Goal: Information Seeking & Learning: Learn about a topic

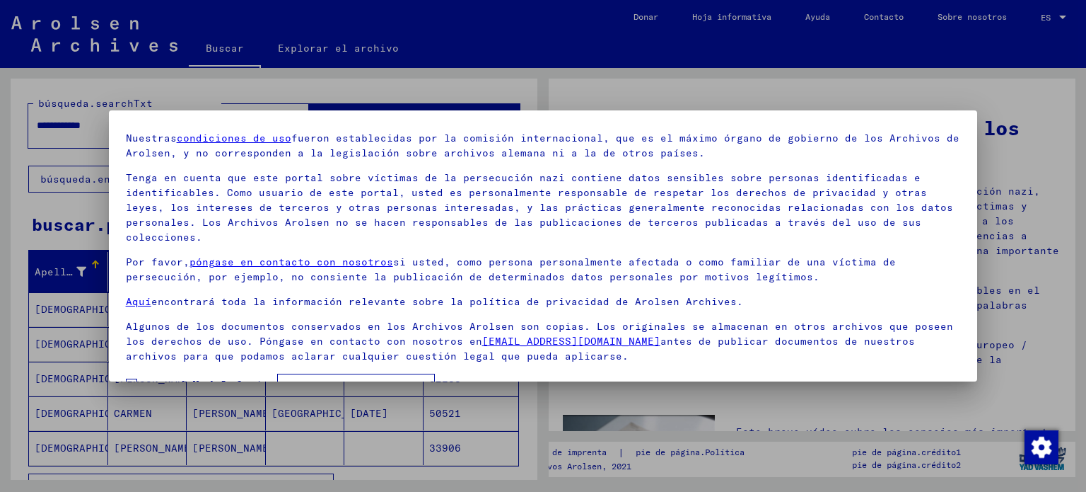
scroll to position [79, 0]
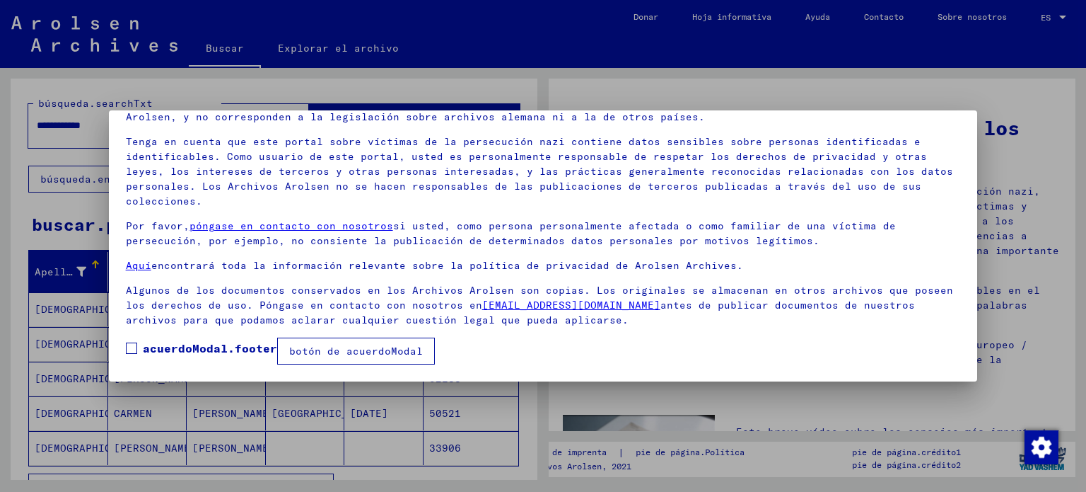
click at [135, 341] on label "acuerdoModal.footer" at bounding box center [201, 348] width 151 height 17
click at [365, 347] on font "botón de acuerdoModal" at bounding box center [356, 350] width 134 height 13
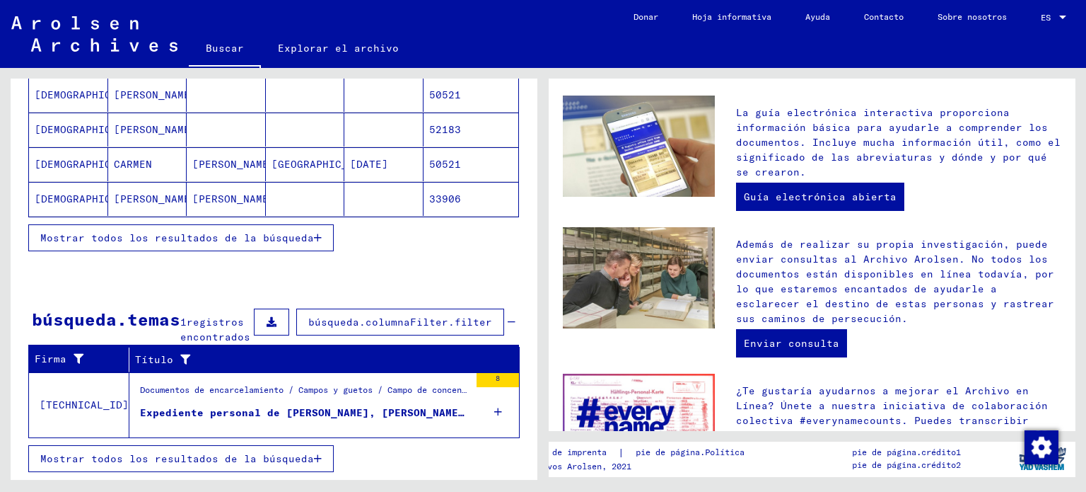
scroll to position [562, 0]
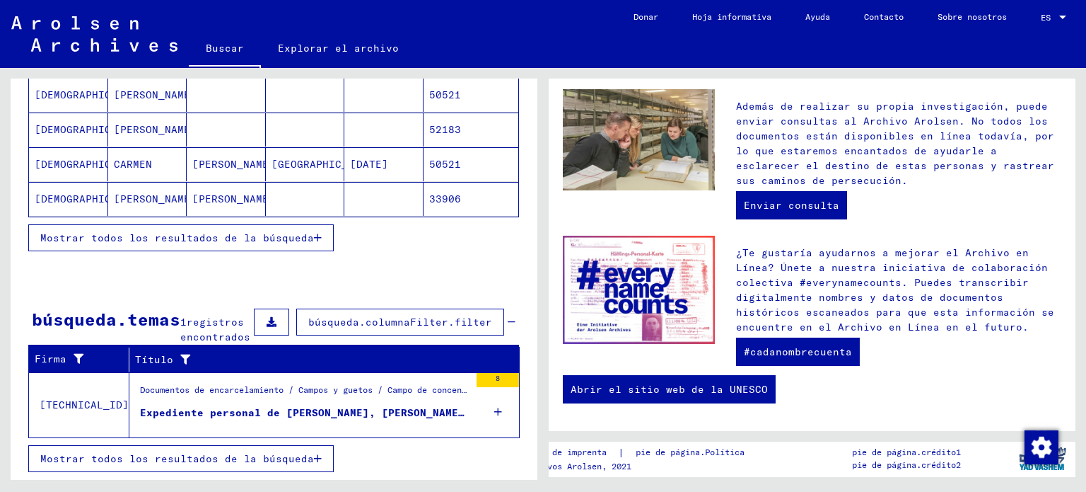
click at [274, 410] on font "Expediente personal de [PERSON_NAME], [PERSON_NAME], nacida el [DATE], nacida e…" at bounding box center [452, 412] width 624 height 13
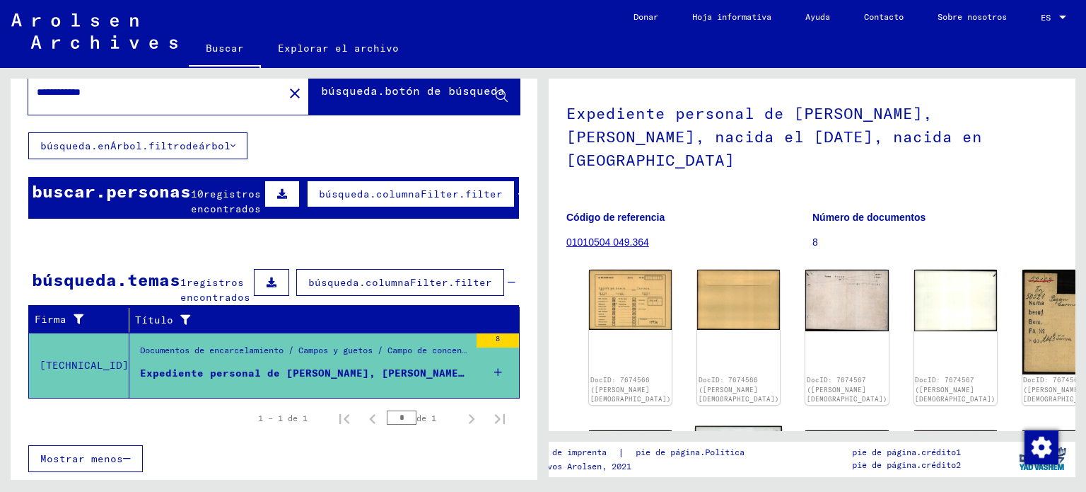
scroll to position [71, 0]
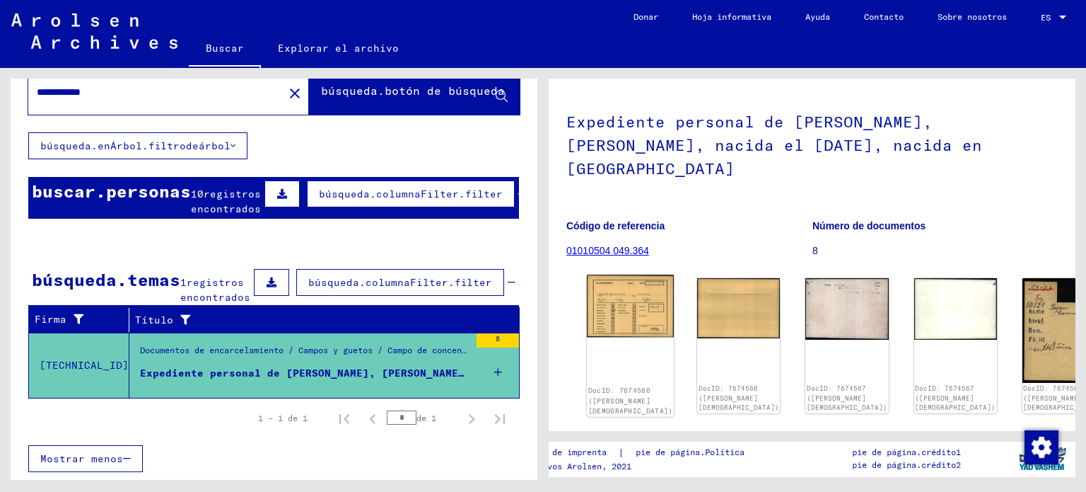
click at [628, 274] on img at bounding box center [630, 305] width 87 height 63
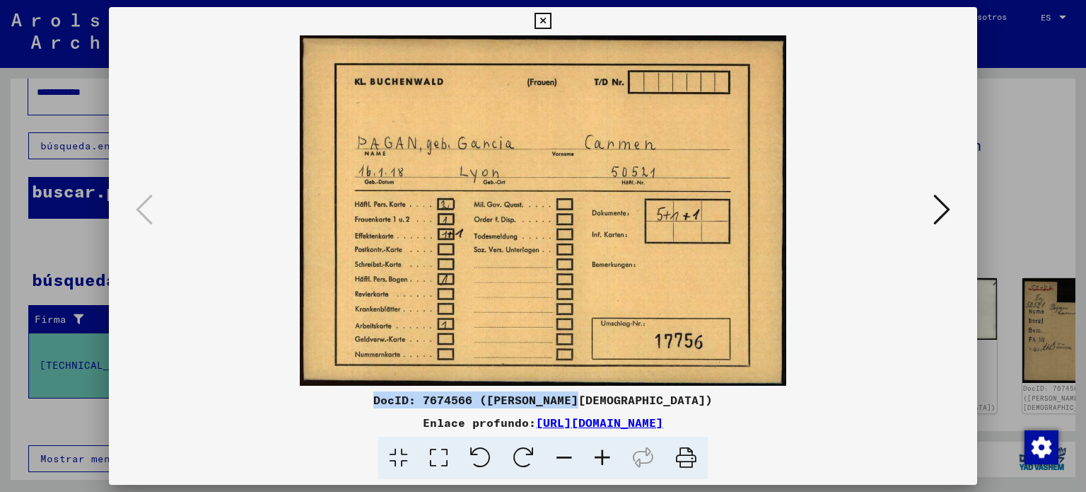
drag, startPoint x: 647, startPoint y: 400, endPoint x: 434, endPoint y: 405, distance: 213.0
click at [434, 405] on div "DocID: 7674566 ([PERSON_NAME][DEMOGRAPHIC_DATA])" at bounding box center [543, 399] width 869 height 17
copy font "DocID: 7674566 ([PERSON_NAME][DEMOGRAPHIC_DATA])"
click at [816, 424] on div "Enlace profundo: [URL][DOMAIN_NAME]" at bounding box center [543, 422] width 869 height 17
click at [822, 418] on div "Enlace profundo: [URL][DOMAIN_NAME]" at bounding box center [543, 422] width 869 height 17
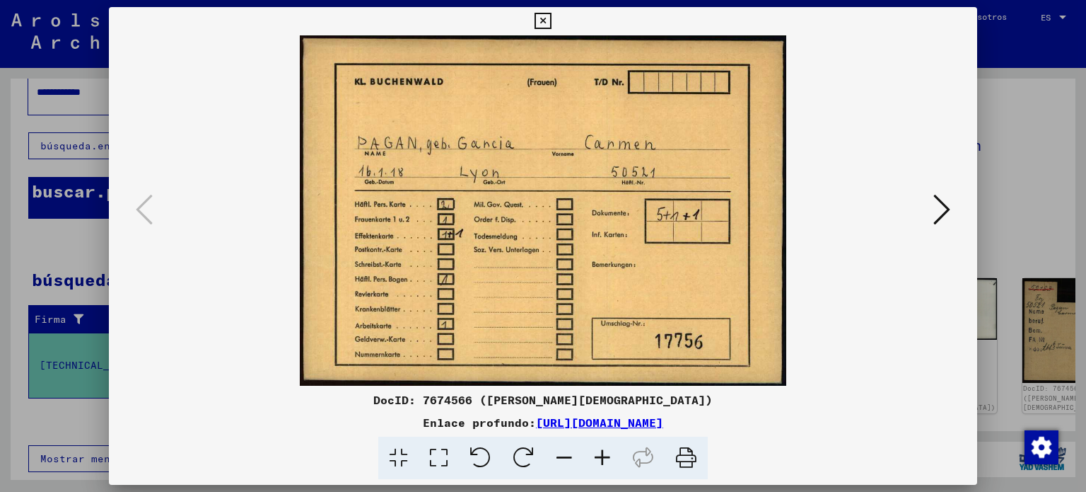
drag, startPoint x: 822, startPoint y: 418, endPoint x: 390, endPoint y: 424, distance: 432.2
click at [390, 424] on div "Enlace profundo: [URL][DOMAIN_NAME]" at bounding box center [543, 422] width 869 height 17
copy font "[URL][DOMAIN_NAME]"
click at [942, 214] on icon at bounding box center [942, 209] width 17 height 34
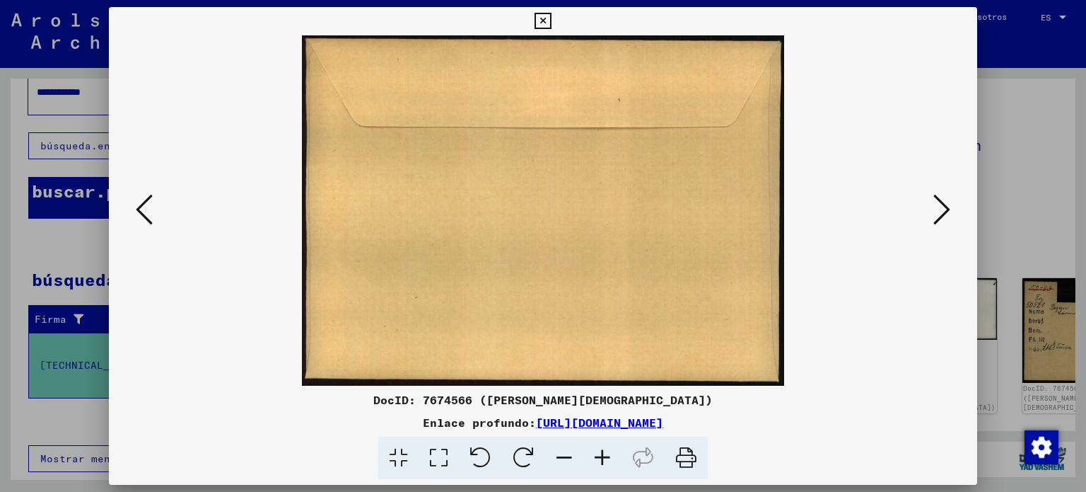
click at [942, 214] on icon at bounding box center [942, 209] width 17 height 34
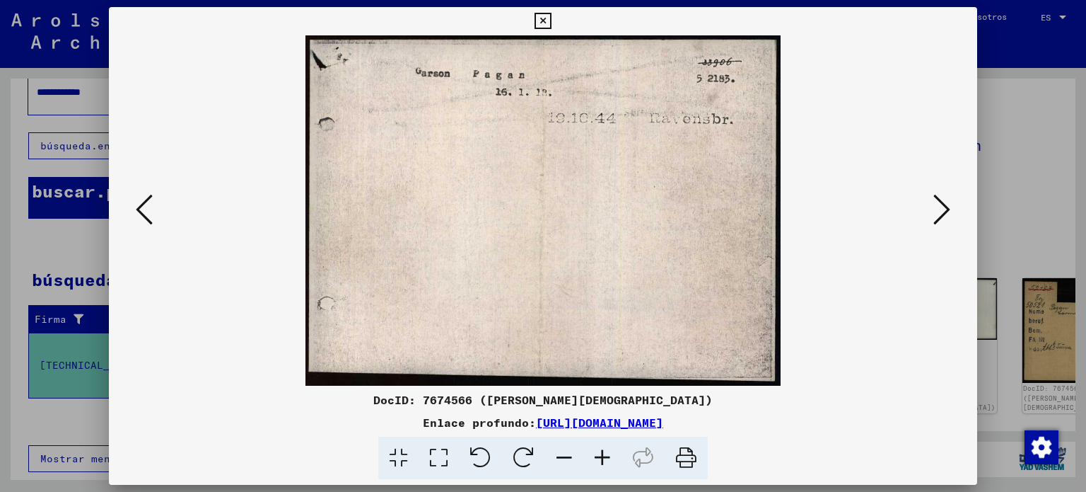
click at [654, 391] on div "DocID: 7674566 ([PERSON_NAME][DEMOGRAPHIC_DATA])" at bounding box center [543, 399] width 869 height 17
drag, startPoint x: 647, startPoint y: 393, endPoint x: 424, endPoint y: 401, distance: 223.0
click at [424, 401] on div "DocID: 7674566 ([PERSON_NAME][DEMOGRAPHIC_DATA])" at bounding box center [543, 399] width 869 height 17
copy font "DocID: 7674566 ([PERSON_NAME][DEMOGRAPHIC_DATA])"
drag, startPoint x: 823, startPoint y: 417, endPoint x: 390, endPoint y: 427, distance: 433.0
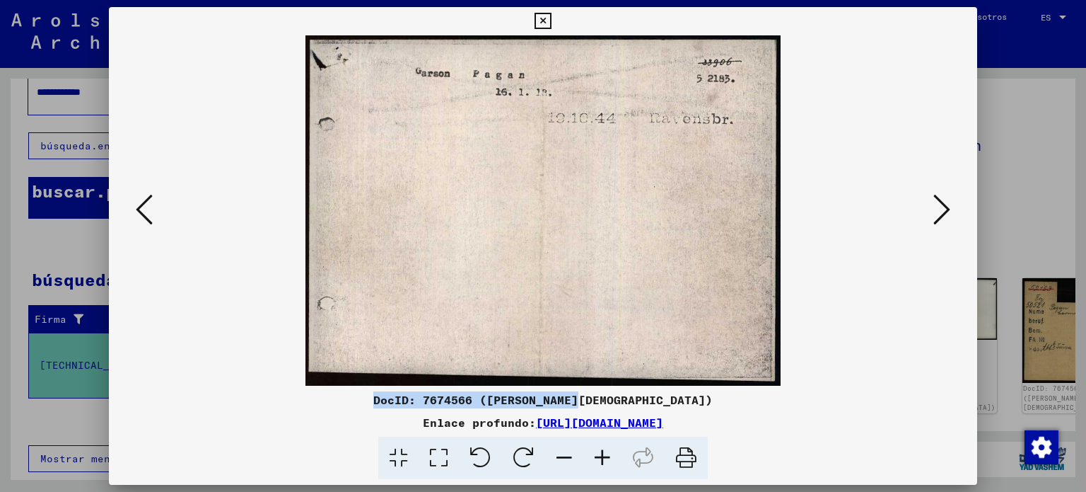
click at [390, 427] on div "Enlace profundo: [URL][DOMAIN_NAME]" at bounding box center [543, 422] width 869 height 17
copy font "[URL][DOMAIN_NAME]"
click at [941, 211] on icon at bounding box center [942, 209] width 17 height 34
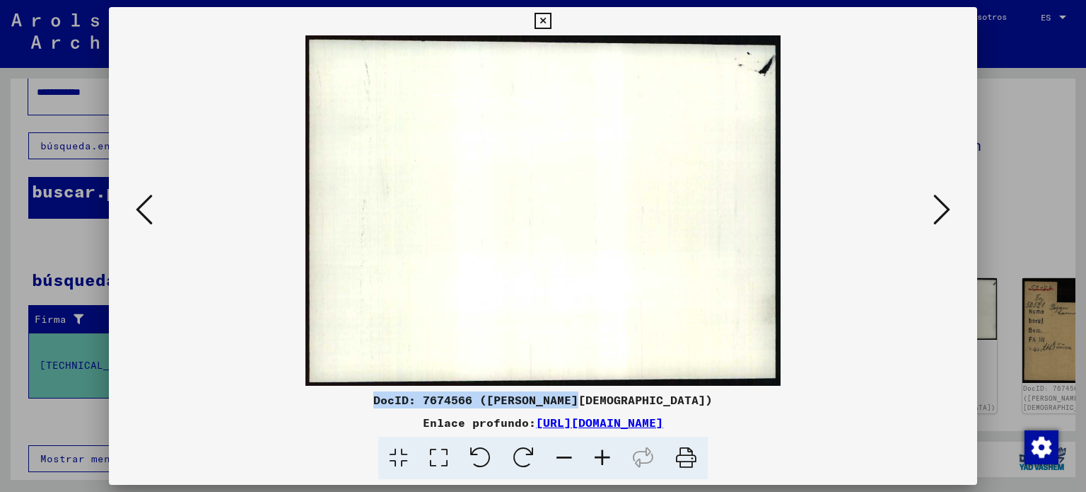
click at [941, 211] on icon at bounding box center [942, 209] width 17 height 34
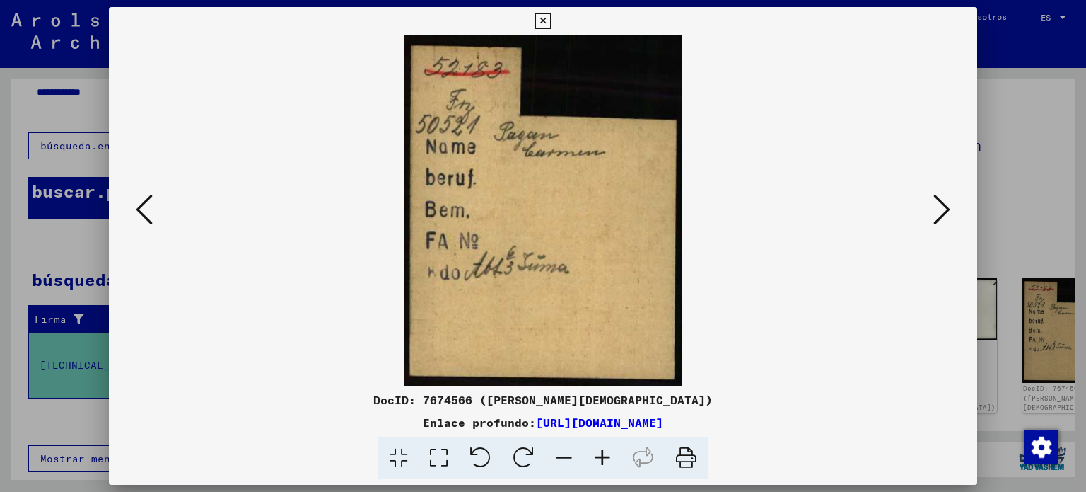
click at [644, 398] on font "DocID: 7674566 ([PERSON_NAME][DEMOGRAPHIC_DATA])" at bounding box center [543, 400] width 340 height 14
drag, startPoint x: 645, startPoint y: 398, endPoint x: 439, endPoint y: 395, distance: 205.8
click at [439, 395] on div "DocID: 7674566 ([PERSON_NAME][DEMOGRAPHIC_DATA])" at bounding box center [543, 399] width 869 height 17
copy font "DocID: 7674566 ([PERSON_NAME][DEMOGRAPHIC_DATA])"
click at [824, 415] on div "Enlace profundo: [URL][DOMAIN_NAME]" at bounding box center [543, 422] width 869 height 17
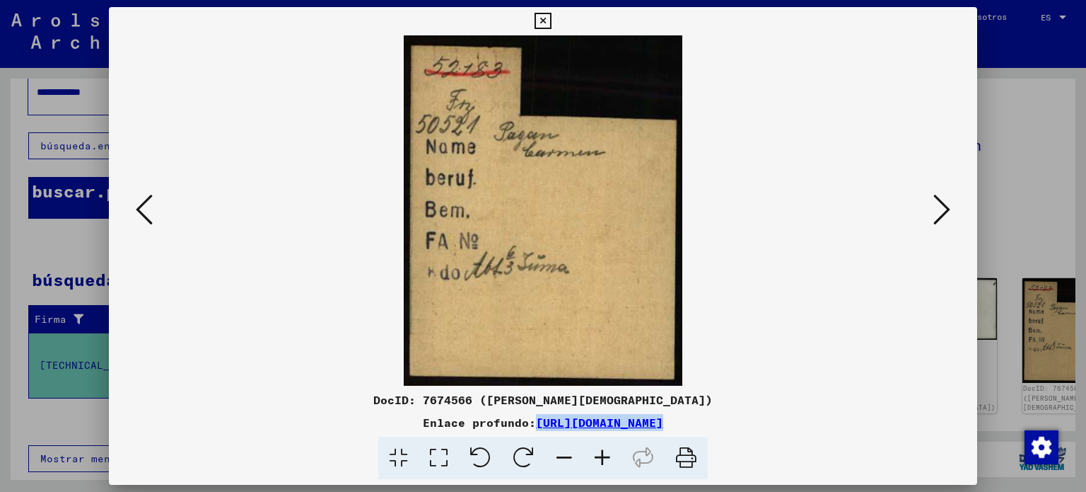
drag, startPoint x: 824, startPoint y: 415, endPoint x: 402, endPoint y: 415, distance: 422.3
click at [402, 415] on div "Enlace profundo: [URL][DOMAIN_NAME]" at bounding box center [543, 422] width 869 height 17
copy font "[URL][DOMAIN_NAME]"
click at [946, 207] on icon at bounding box center [942, 209] width 17 height 34
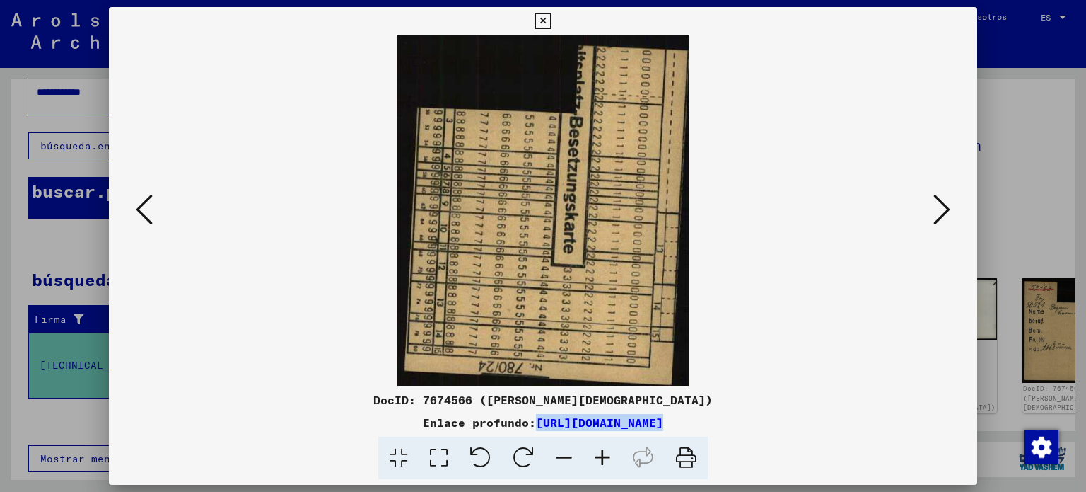
drag, startPoint x: 494, startPoint y: 197, endPoint x: 312, endPoint y: 288, distance: 203.1
drag, startPoint x: 312, startPoint y: 288, endPoint x: 521, endPoint y: 231, distance: 216.2
click at [521, 231] on img at bounding box center [543, 210] width 773 height 350
click at [823, 415] on div "Enlace profundo: [URL][DOMAIN_NAME]" at bounding box center [543, 422] width 869 height 17
drag, startPoint x: 838, startPoint y: 419, endPoint x: 385, endPoint y: 425, distance: 453.4
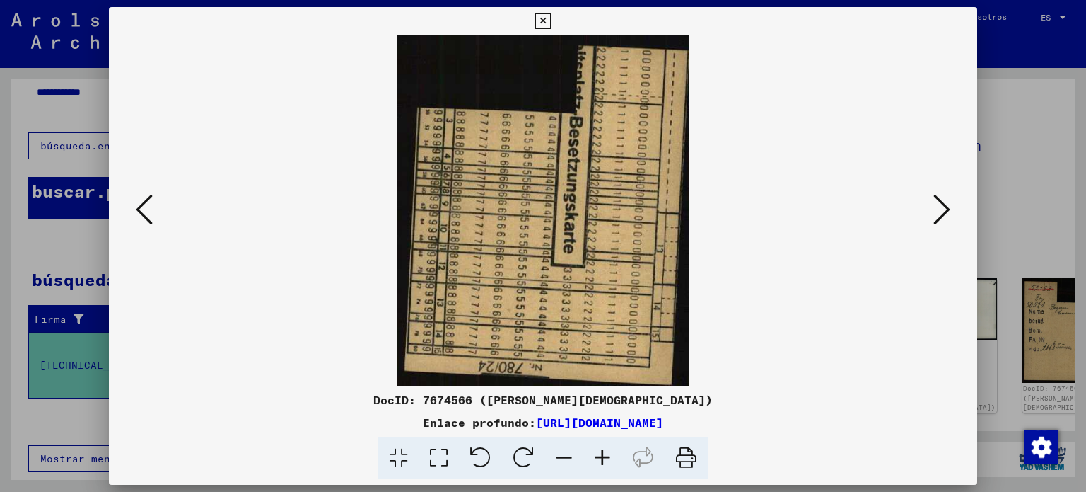
click at [385, 425] on div "Enlace profundo: [URL][DOMAIN_NAME]" at bounding box center [543, 422] width 869 height 17
copy div "[URL][DOMAIN_NAME]"
click at [650, 397] on div "DocID: 7674566 ([PERSON_NAME][DEMOGRAPHIC_DATA])" at bounding box center [543, 399] width 869 height 17
drag, startPoint x: 650, startPoint y: 397, endPoint x: 436, endPoint y: 390, distance: 213.7
click at [436, 390] on div "DocID: 7674566 ([PERSON_NAME]) Enlace profundo: [URL][DOMAIN_NAME]" at bounding box center [543, 243] width 869 height 472
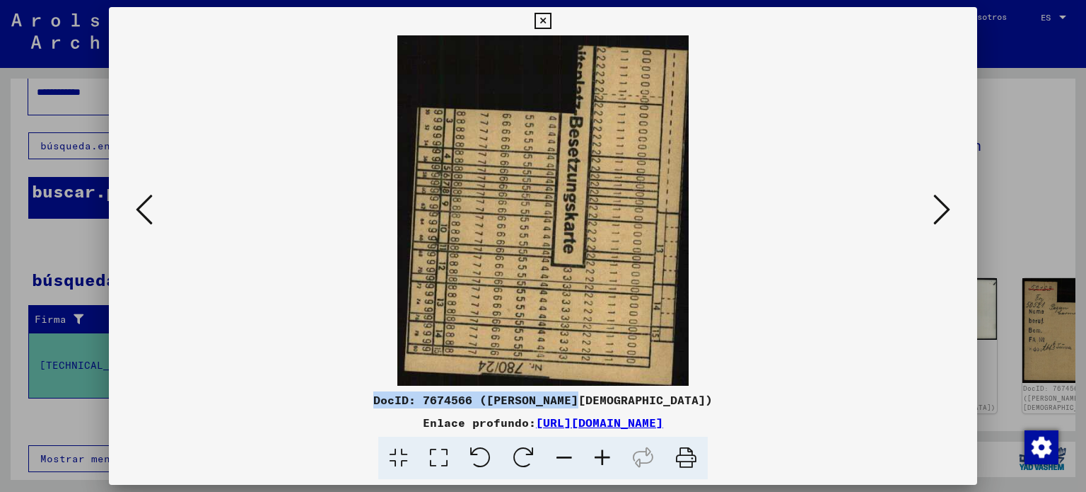
copy font "DocID: 7674566 ([PERSON_NAME][DEMOGRAPHIC_DATA])"
click at [819, 422] on div "Enlace profundo: [URL][DOMAIN_NAME]" at bounding box center [543, 422] width 869 height 17
drag, startPoint x: 818, startPoint y: 419, endPoint x: 391, endPoint y: 424, distance: 426.5
click at [391, 424] on div "Enlace profundo: [URL][DOMAIN_NAME]" at bounding box center [543, 422] width 869 height 17
copy font "[URL][DOMAIN_NAME]"
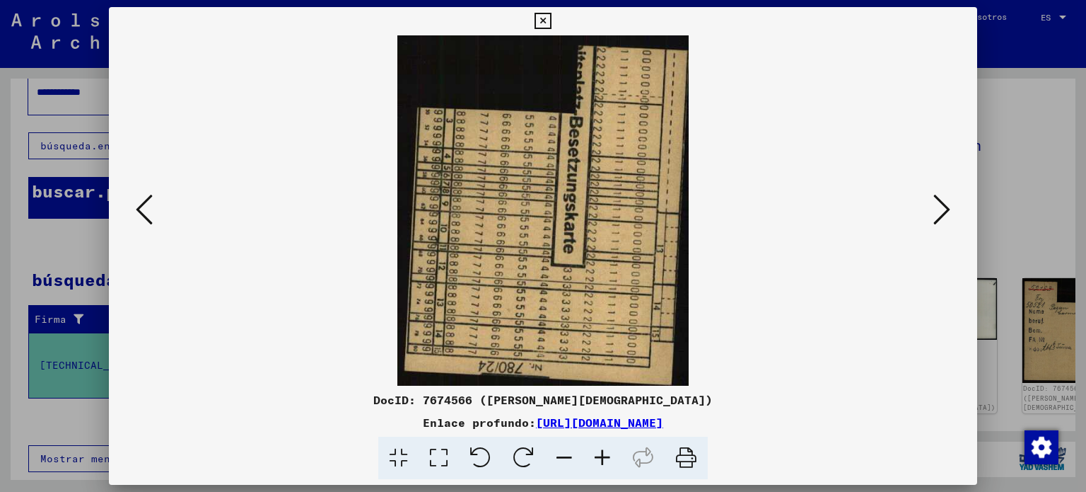
click at [942, 210] on icon at bounding box center [942, 209] width 17 height 34
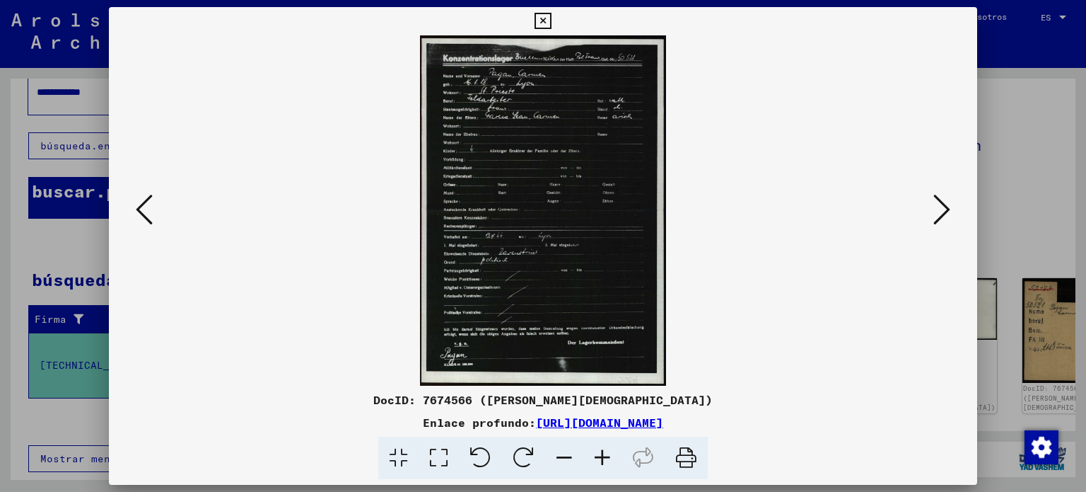
click at [655, 393] on div "DocID: 7674566 ([PERSON_NAME][DEMOGRAPHIC_DATA])" at bounding box center [543, 399] width 869 height 17
drag, startPoint x: 652, startPoint y: 398, endPoint x: 432, endPoint y: 391, distance: 220.1
click at [432, 391] on div "DocID: 7674566 ([PERSON_NAME][DEMOGRAPHIC_DATA])" at bounding box center [543, 399] width 869 height 17
copy font "DocID: 7674566 ([PERSON_NAME][DEMOGRAPHIC_DATA])"
click at [821, 417] on div "Enlace profundo: [URL][DOMAIN_NAME]" at bounding box center [543, 422] width 869 height 17
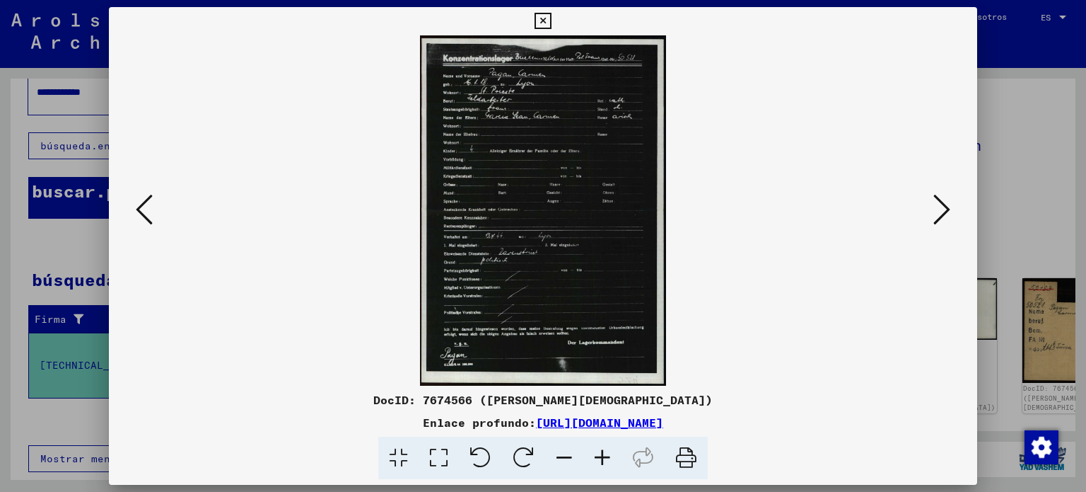
drag, startPoint x: 819, startPoint y: 417, endPoint x: 390, endPoint y: 422, distance: 428.7
click at [390, 422] on div "Enlace profundo: [URL][DOMAIN_NAME]" at bounding box center [543, 422] width 869 height 17
click at [932, 211] on button at bounding box center [941, 210] width 25 height 40
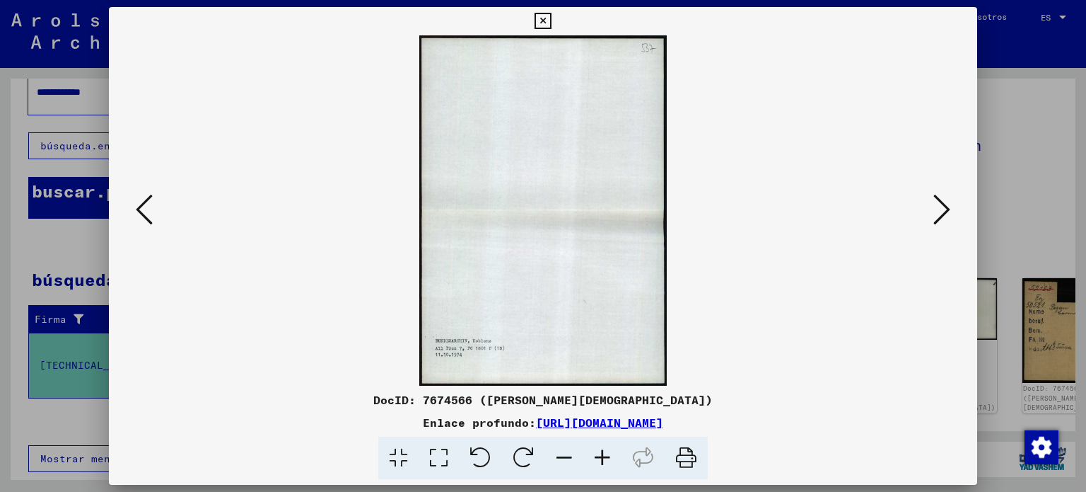
click at [932, 211] on button at bounding box center [941, 210] width 25 height 40
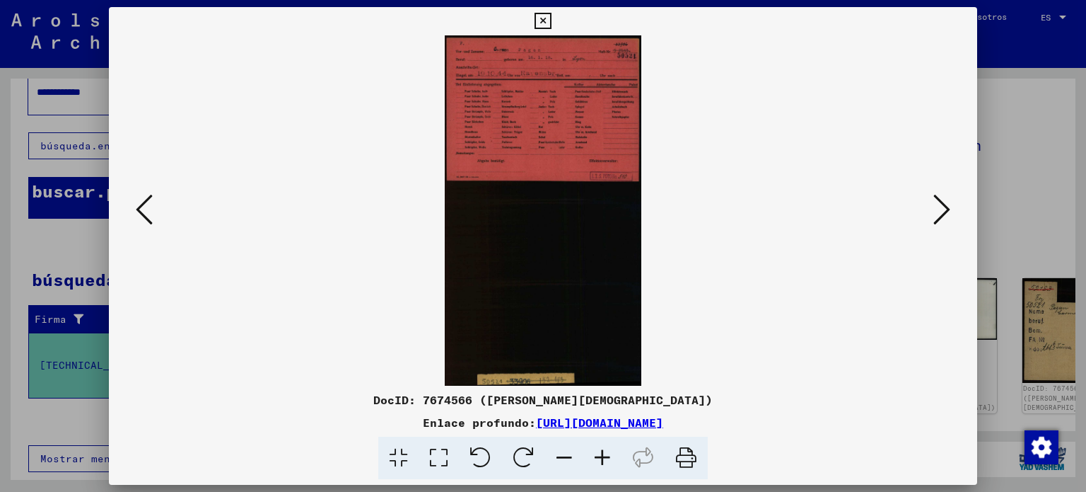
click at [942, 209] on icon at bounding box center [942, 209] width 17 height 34
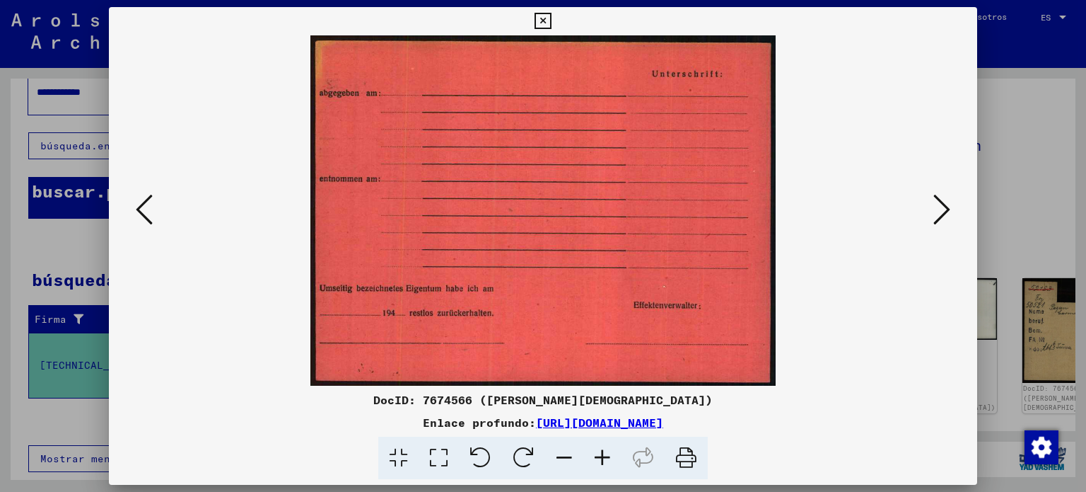
click at [942, 209] on icon at bounding box center [942, 209] width 17 height 34
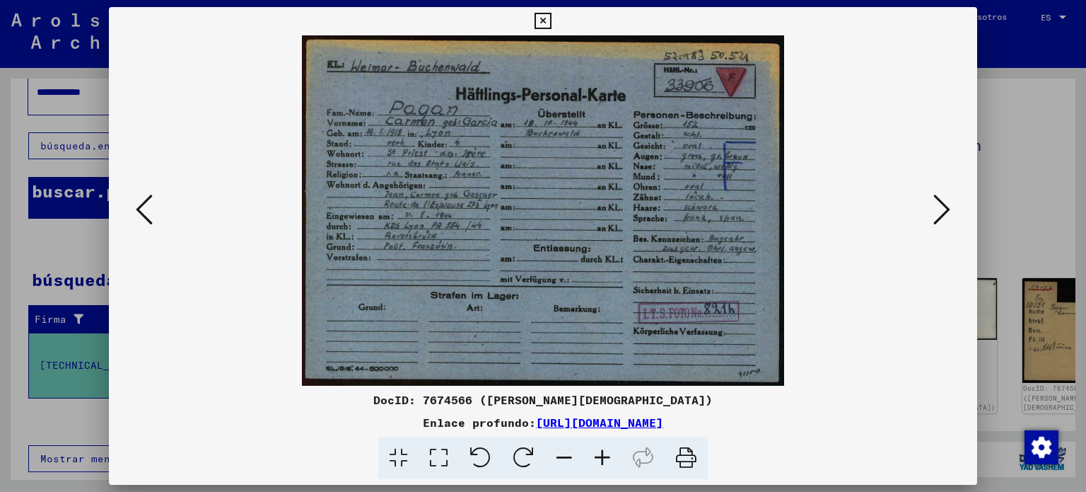
click at [149, 219] on icon at bounding box center [144, 209] width 17 height 34
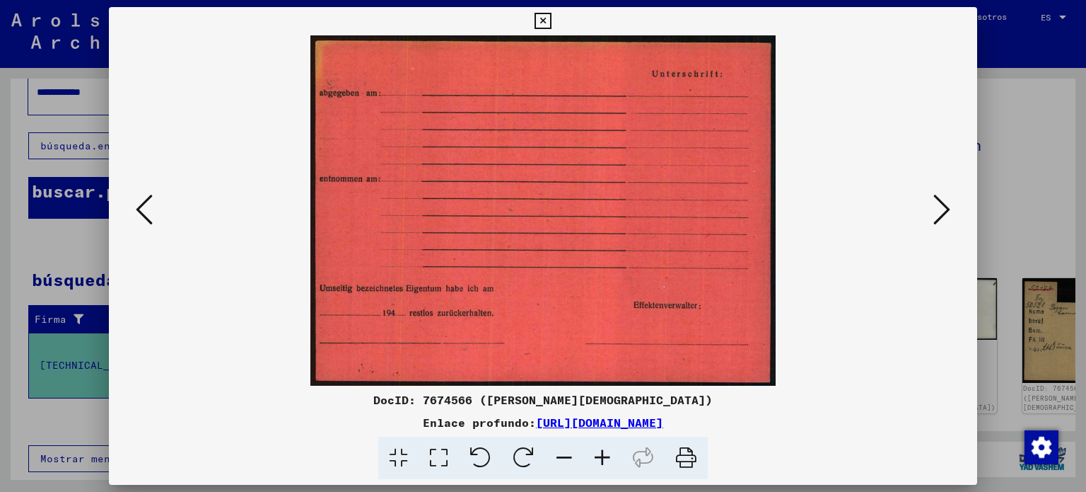
click at [149, 219] on icon at bounding box center [144, 209] width 17 height 34
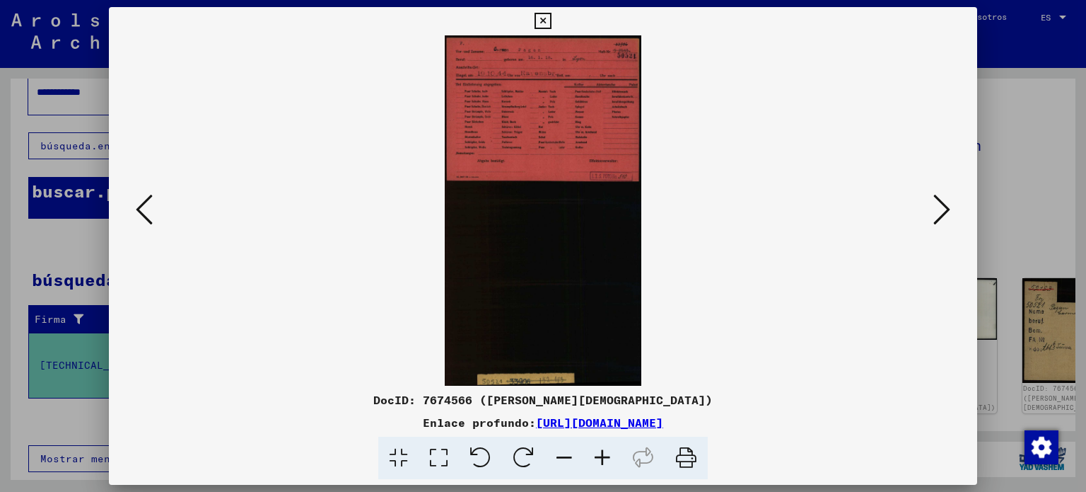
click at [644, 396] on font "DocID: 7674566 ([PERSON_NAME][DEMOGRAPHIC_DATA])" at bounding box center [543, 400] width 340 height 14
drag, startPoint x: 644, startPoint y: 396, endPoint x: 427, endPoint y: 399, distance: 217.2
click at [427, 399] on div "DocID: 7674566 ([PERSON_NAME][DEMOGRAPHIC_DATA])" at bounding box center [543, 399] width 869 height 17
drag, startPoint x: 823, startPoint y: 419, endPoint x: 388, endPoint y: 428, distance: 435.1
click at [388, 428] on div "Enlace profundo: [URL][DOMAIN_NAME]" at bounding box center [543, 422] width 869 height 17
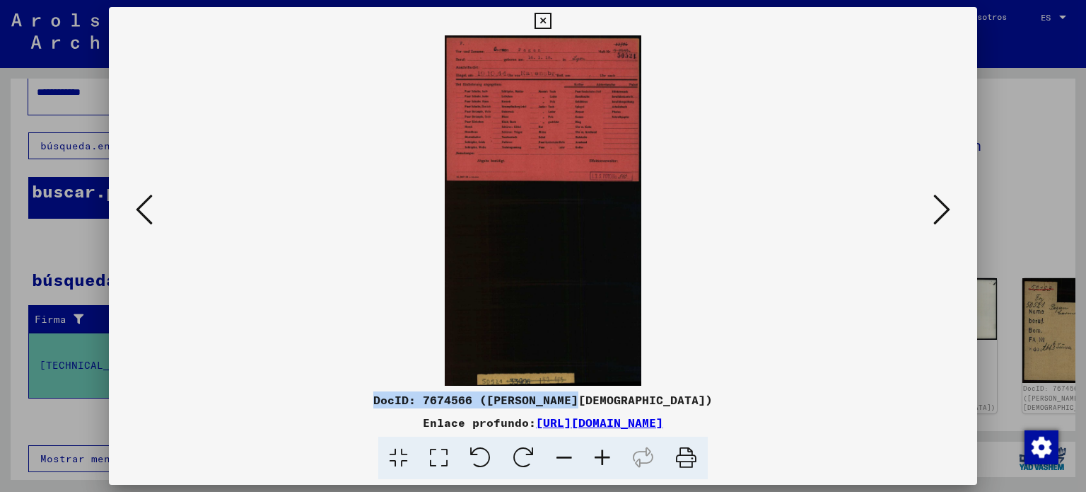
click at [945, 206] on icon at bounding box center [942, 209] width 17 height 34
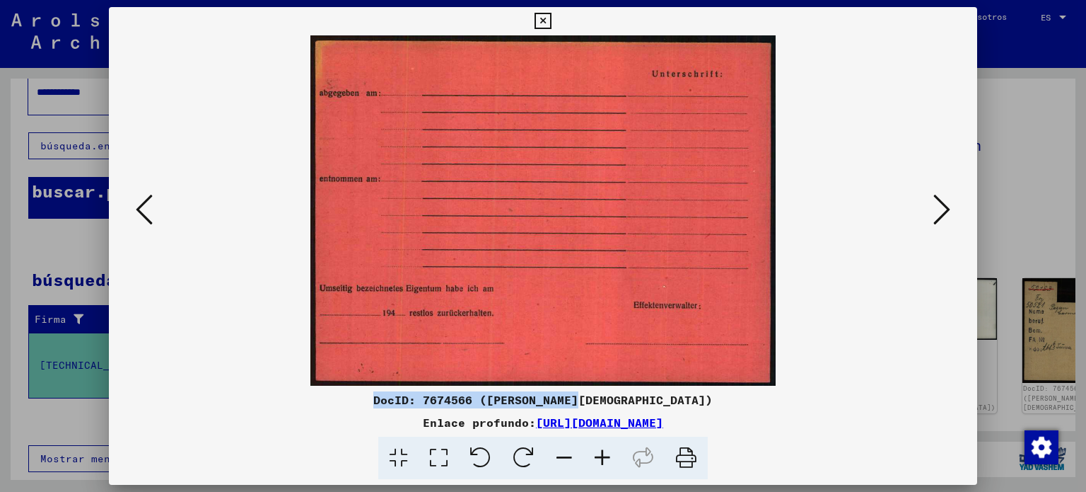
click at [945, 206] on icon at bounding box center [942, 209] width 17 height 34
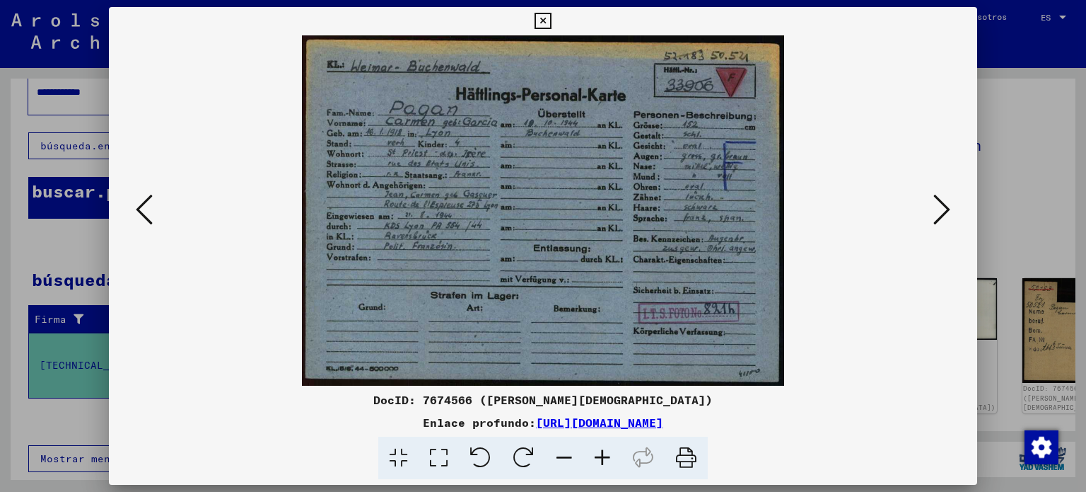
click at [664, 398] on div "DocID: 7674566 ([PERSON_NAME][DEMOGRAPHIC_DATA])" at bounding box center [543, 399] width 869 height 17
drag, startPoint x: 656, startPoint y: 393, endPoint x: 429, endPoint y: 395, distance: 227.8
click at [429, 395] on div "DocID: 7674566 ([PERSON_NAME][DEMOGRAPHIC_DATA])" at bounding box center [543, 399] width 869 height 17
drag, startPoint x: 817, startPoint y: 420, endPoint x: 395, endPoint y: 419, distance: 422.3
click at [395, 419] on div "Enlace profundo: [URL][DOMAIN_NAME]" at bounding box center [543, 422] width 869 height 17
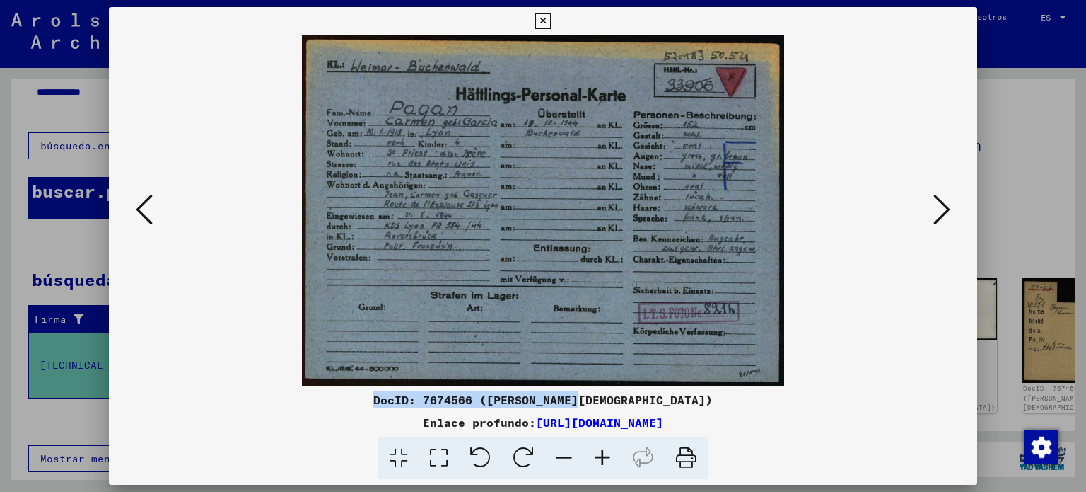
click at [936, 210] on icon at bounding box center [942, 209] width 17 height 34
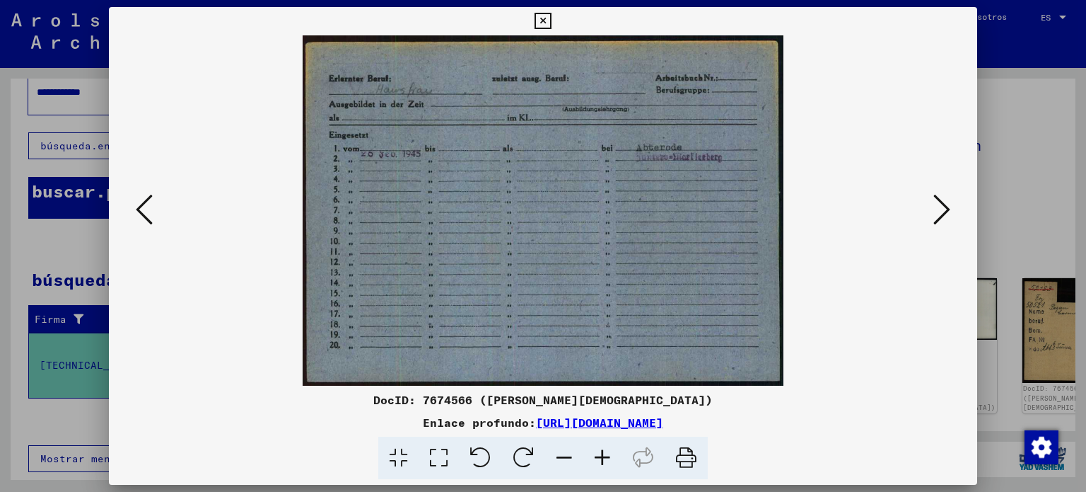
click at [667, 399] on div "DocID: 7674566 ([PERSON_NAME][DEMOGRAPHIC_DATA])" at bounding box center [543, 399] width 869 height 17
click at [664, 395] on div "DocID: 7674566 ([PERSON_NAME][DEMOGRAPHIC_DATA])" at bounding box center [543, 399] width 869 height 17
drag, startPoint x: 654, startPoint y: 398, endPoint x: 436, endPoint y: 400, distance: 217.9
click at [436, 400] on div "DocID: 7674566 ([PERSON_NAME][DEMOGRAPHIC_DATA])" at bounding box center [543, 399] width 869 height 17
click at [818, 418] on div "Enlace profundo: [URL][DOMAIN_NAME]" at bounding box center [543, 422] width 869 height 17
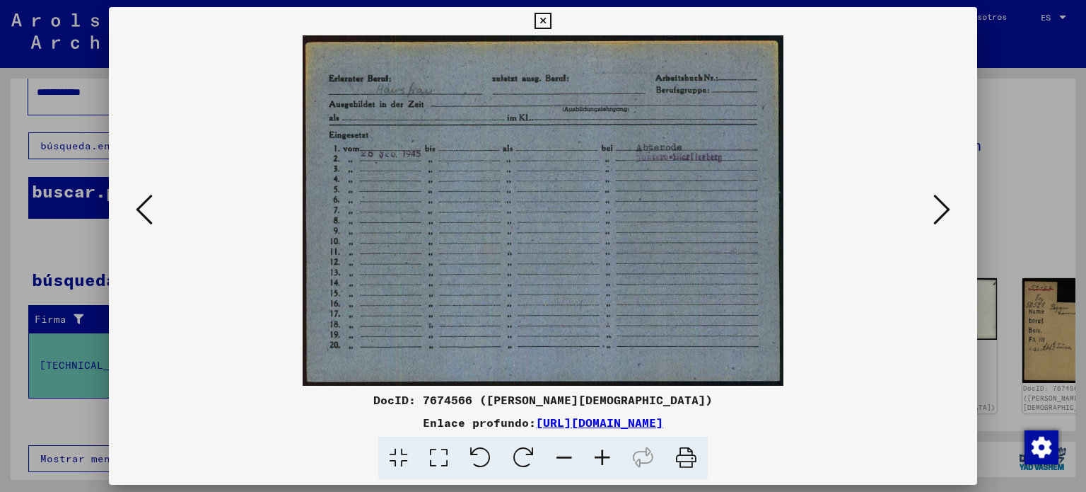
drag, startPoint x: 818, startPoint y: 418, endPoint x: 390, endPoint y: 429, distance: 427.4
click at [390, 429] on div "Enlace profundo: [URL][DOMAIN_NAME]" at bounding box center [543, 422] width 869 height 17
click at [945, 209] on icon at bounding box center [942, 209] width 17 height 34
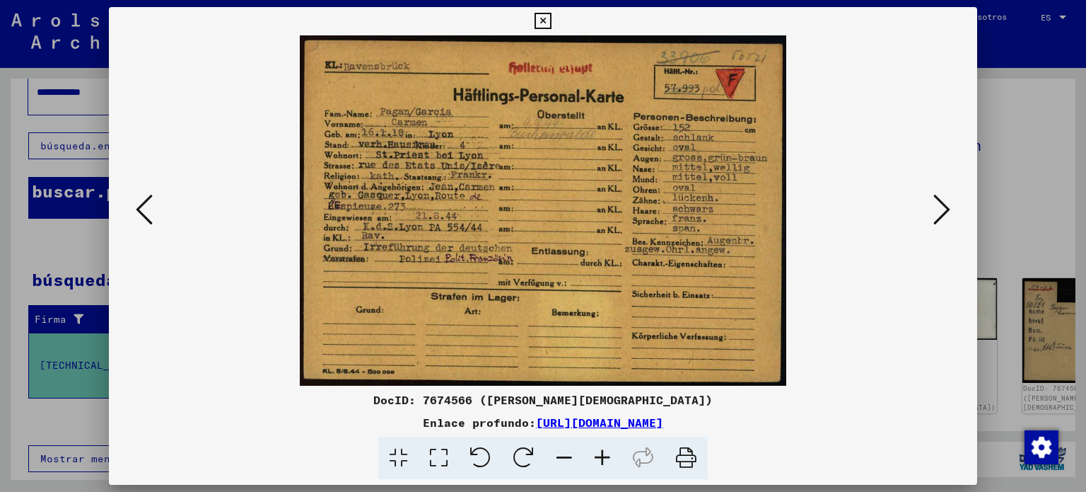
click at [651, 390] on div "DocID: 7674566 ([PERSON_NAME]) Enlace profundo: [URL][DOMAIN_NAME]" at bounding box center [543, 243] width 869 height 472
drag, startPoint x: 651, startPoint y: 394, endPoint x: 422, endPoint y: 398, distance: 229.2
click at [422, 398] on div "DocID: 7674566 ([PERSON_NAME][DEMOGRAPHIC_DATA])" at bounding box center [543, 399] width 869 height 17
click at [817, 421] on div "Enlace profundo: [URL][DOMAIN_NAME]" at bounding box center [543, 422] width 869 height 17
drag, startPoint x: 817, startPoint y: 421, endPoint x: 390, endPoint y: 414, distance: 427.3
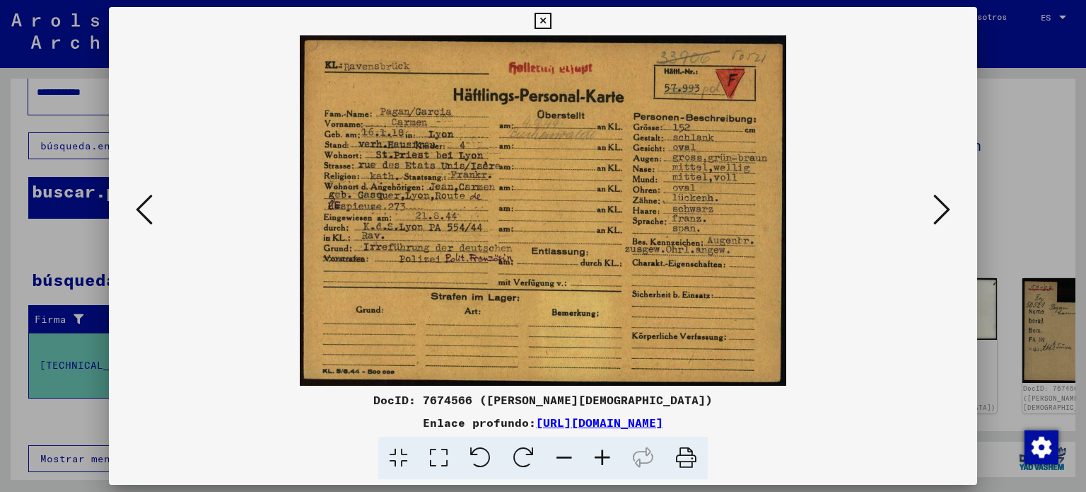
click at [390, 414] on div "Enlace profundo: [URL][DOMAIN_NAME]" at bounding box center [543, 422] width 869 height 17
click at [945, 207] on icon at bounding box center [942, 209] width 17 height 34
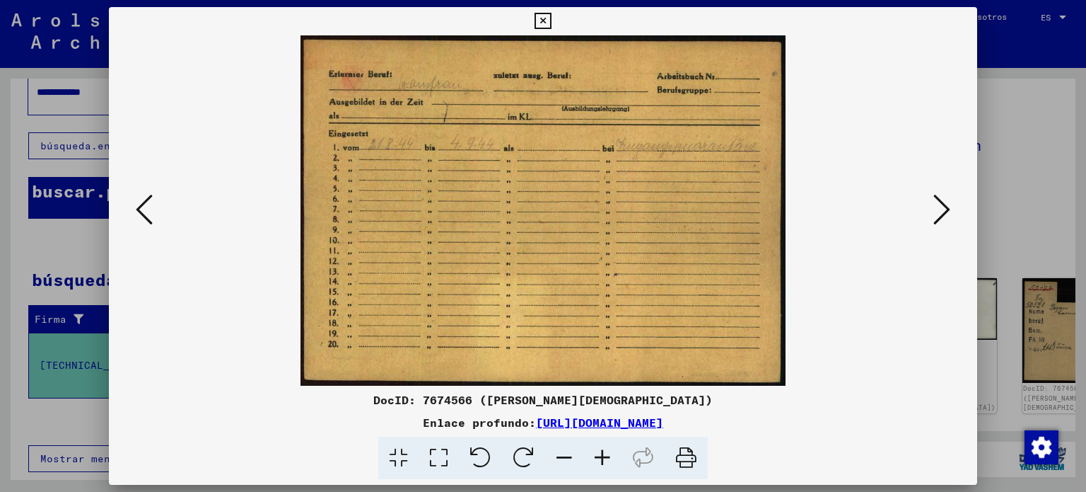
click at [672, 393] on div "DocID: 7674566 ([PERSON_NAME][DEMOGRAPHIC_DATA])" at bounding box center [543, 399] width 869 height 17
drag, startPoint x: 666, startPoint y: 396, endPoint x: 431, endPoint y: 407, distance: 234.4
click at [431, 407] on div "DocID: 7674566 ([PERSON_NAME][DEMOGRAPHIC_DATA])" at bounding box center [543, 399] width 869 height 17
click at [819, 416] on div "Enlace profundo: [URL][DOMAIN_NAME]" at bounding box center [543, 422] width 869 height 17
click at [828, 427] on div "Enlace profundo: [URL][DOMAIN_NAME]" at bounding box center [543, 422] width 869 height 17
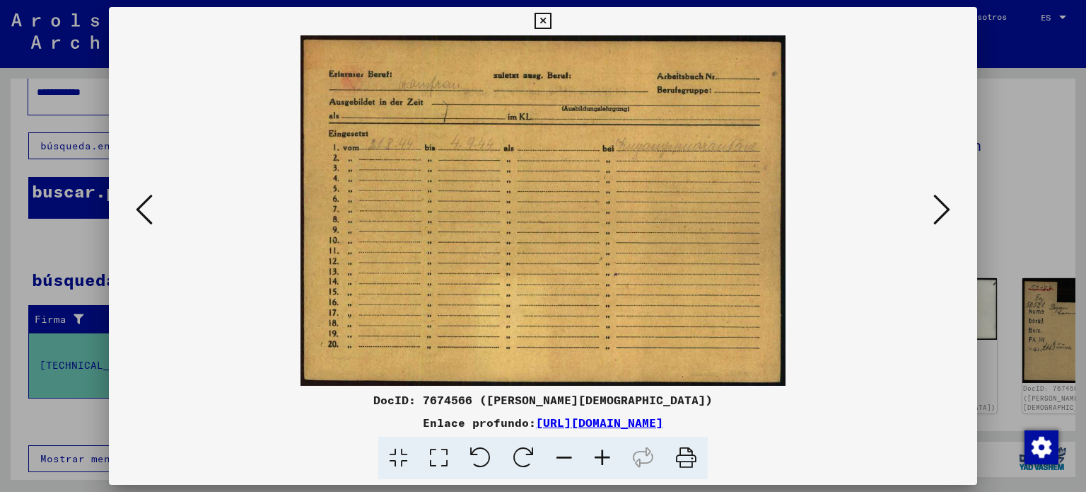
drag, startPoint x: 821, startPoint y: 419, endPoint x: 392, endPoint y: 424, distance: 429.4
click at [392, 424] on div "Enlace profundo: [URL][DOMAIN_NAME]" at bounding box center [543, 422] width 869 height 17
click at [823, 420] on div "Enlace profundo: [URL][DOMAIN_NAME]" at bounding box center [543, 422] width 869 height 17
click at [939, 211] on icon at bounding box center [942, 209] width 17 height 34
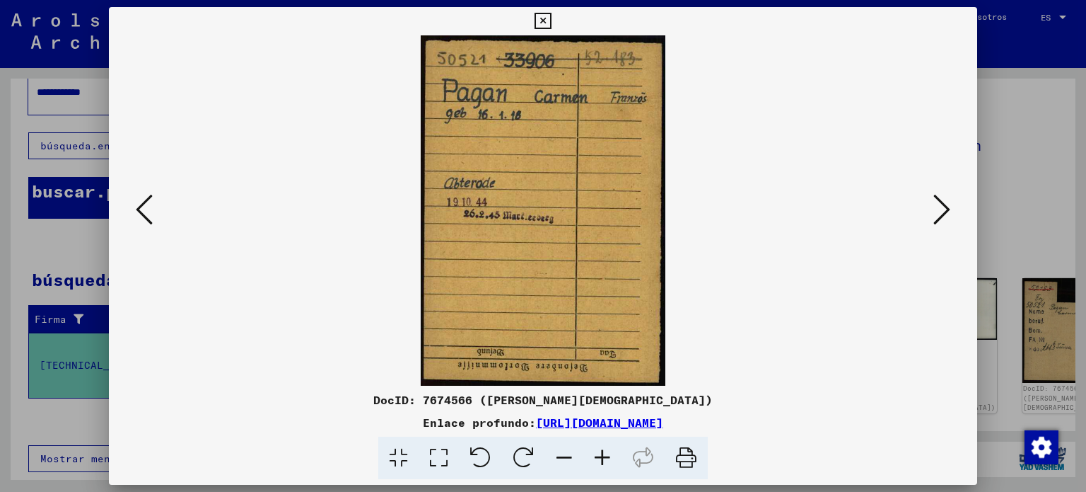
click at [651, 398] on div "DocID: 7674566 ([PERSON_NAME][DEMOGRAPHIC_DATA])" at bounding box center [543, 399] width 869 height 17
drag, startPoint x: 642, startPoint y: 394, endPoint x: 437, endPoint y: 402, distance: 205.3
click at [437, 402] on div "DocID: 7674566 ([PERSON_NAME][DEMOGRAPHIC_DATA])" at bounding box center [543, 399] width 869 height 17
click at [820, 417] on div "Enlace profundo: [URL][DOMAIN_NAME]" at bounding box center [543, 422] width 869 height 17
drag, startPoint x: 820, startPoint y: 417, endPoint x: 407, endPoint y: 427, distance: 413.2
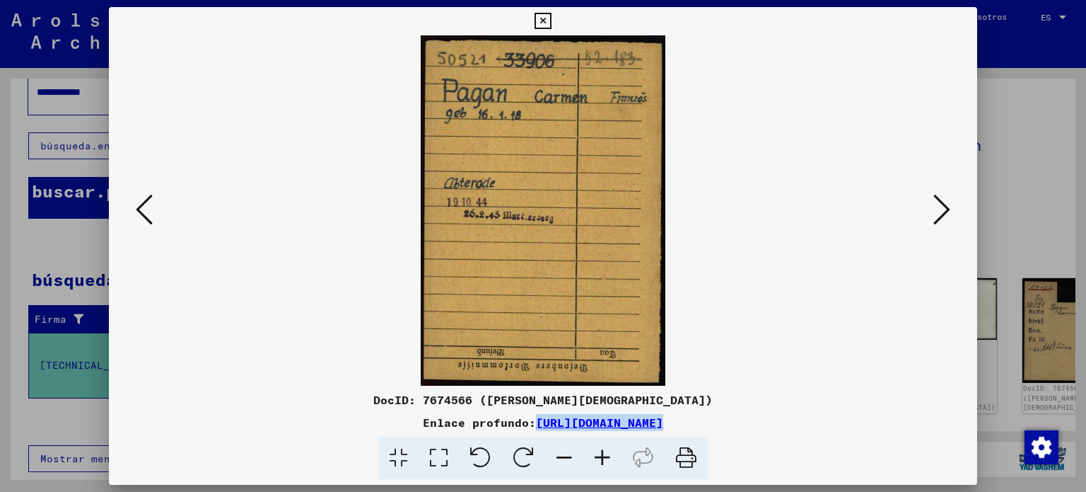
click at [407, 427] on div "Enlace profundo: [URL][DOMAIN_NAME]" at bounding box center [543, 422] width 869 height 17
click at [936, 217] on icon at bounding box center [942, 209] width 17 height 34
